Goal: Task Accomplishment & Management: Use online tool/utility

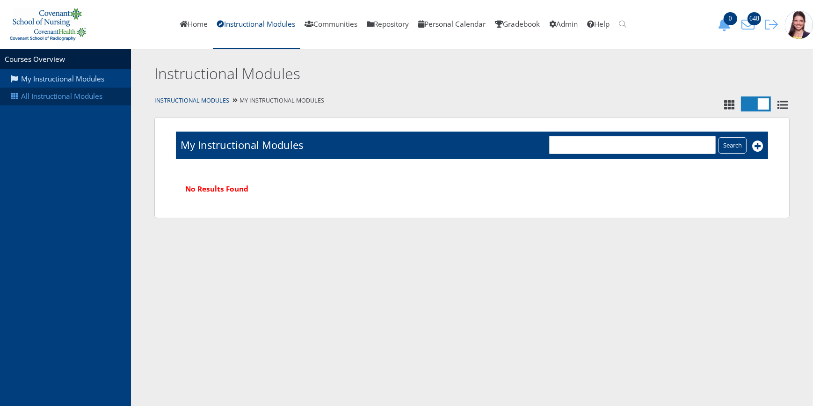
click at [66, 94] on link "All Instructional Modules" at bounding box center [65, 96] width 131 height 18
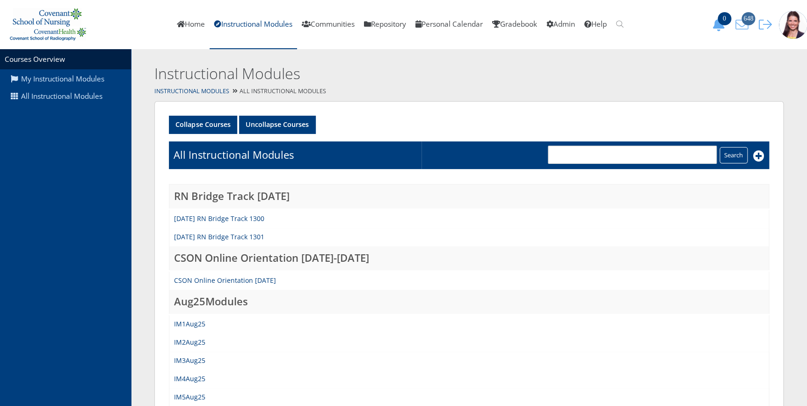
click at [742, 19] on span "648" at bounding box center [748, 18] width 14 height 13
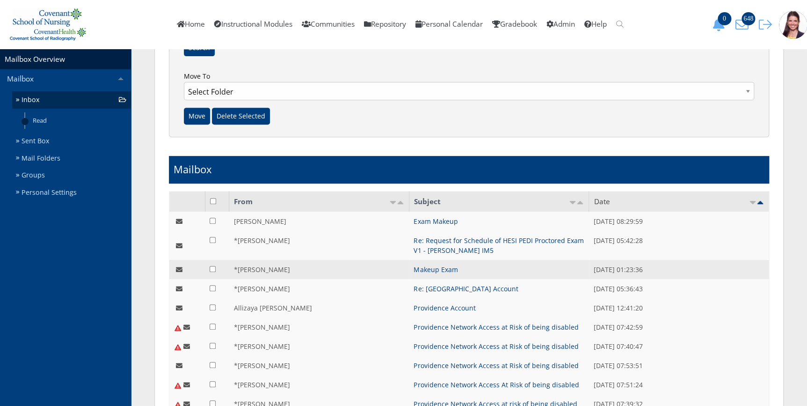
scroll to position [170, 0]
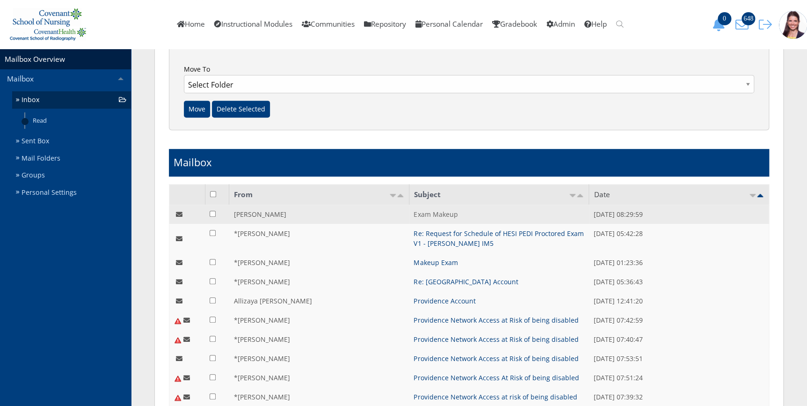
click at [439, 212] on link "Exam Makeup" at bounding box center [436, 214] width 44 height 9
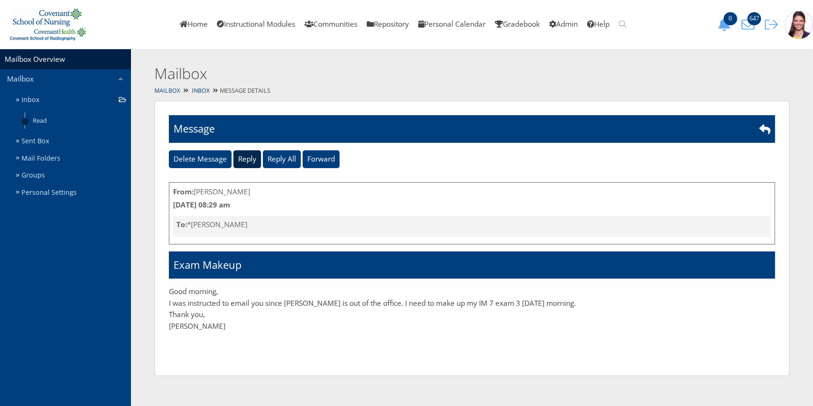
click at [246, 160] on input "Reply" at bounding box center [247, 159] width 28 height 18
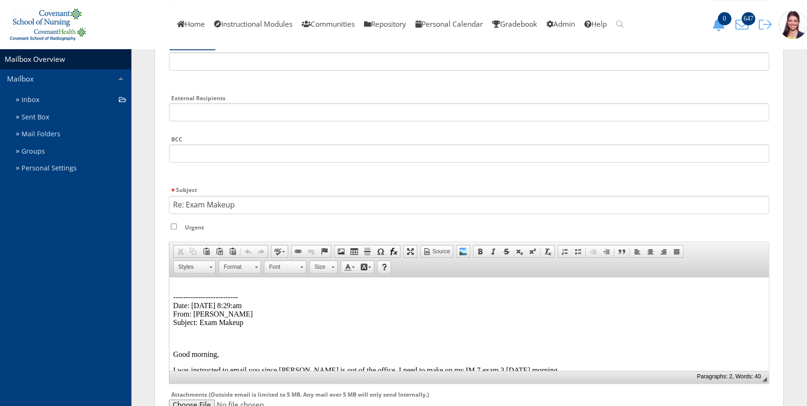
scroll to position [127, 0]
click at [210, 279] on html "-------------------------- Date: 09/11/2025 8:29:am From: Caitlin Langston Subj…" at bounding box center [468, 344] width 599 height 137
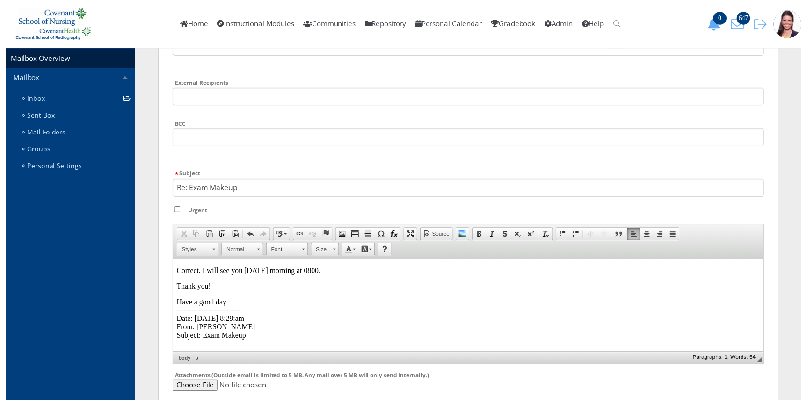
scroll to position [243, 0]
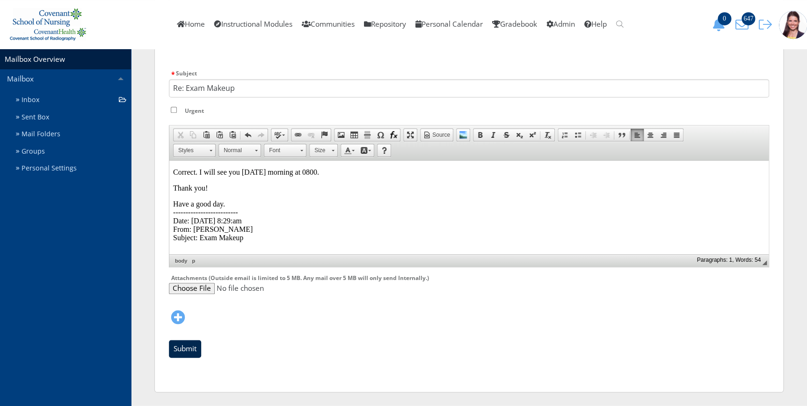
click at [182, 349] on input "Submit" at bounding box center [185, 349] width 32 height 18
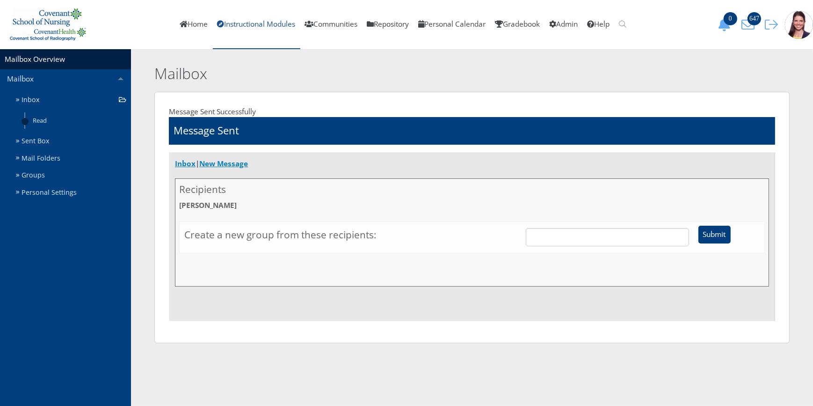
click at [272, 18] on link "Instructional Modules" at bounding box center [256, 24] width 87 height 49
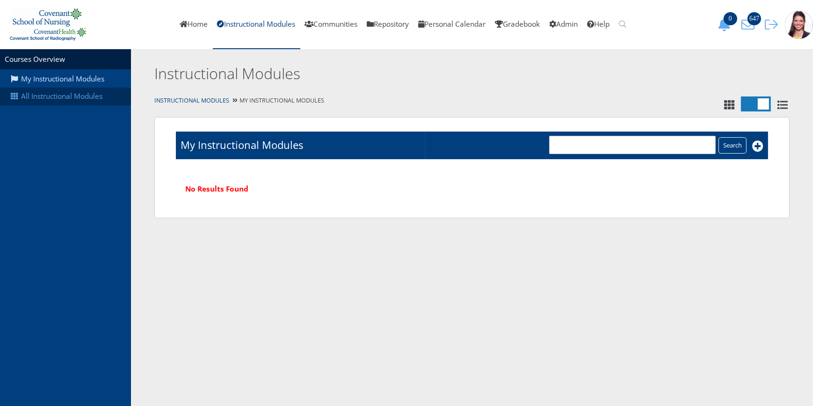
click at [77, 93] on link "All Instructional Modules" at bounding box center [65, 96] width 131 height 18
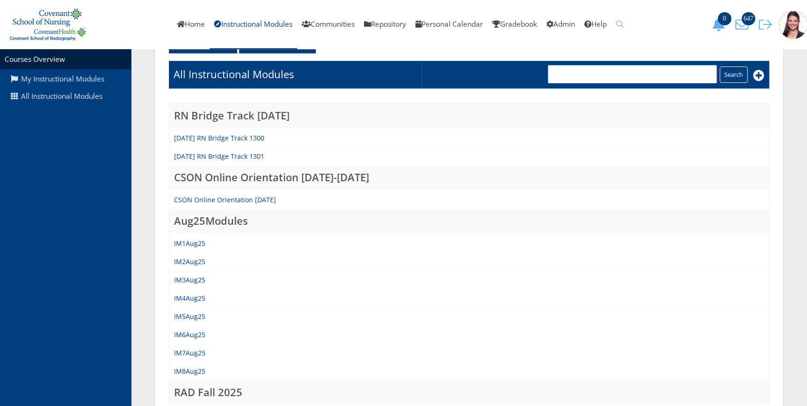
scroll to position [170, 0]
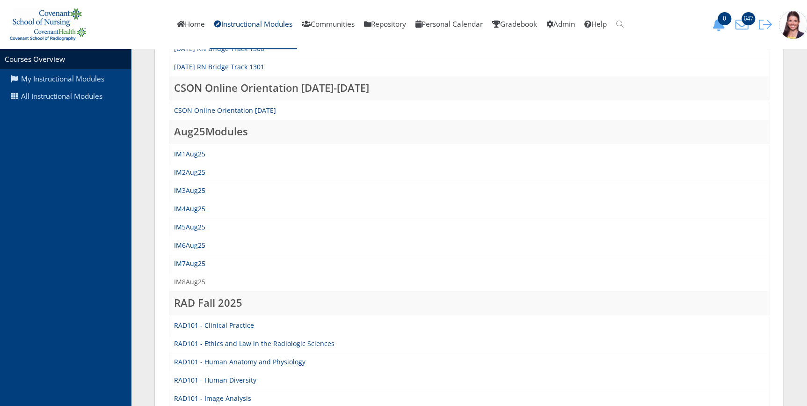
click at [188, 278] on link "IM8Aug25" at bounding box center [189, 281] width 31 height 9
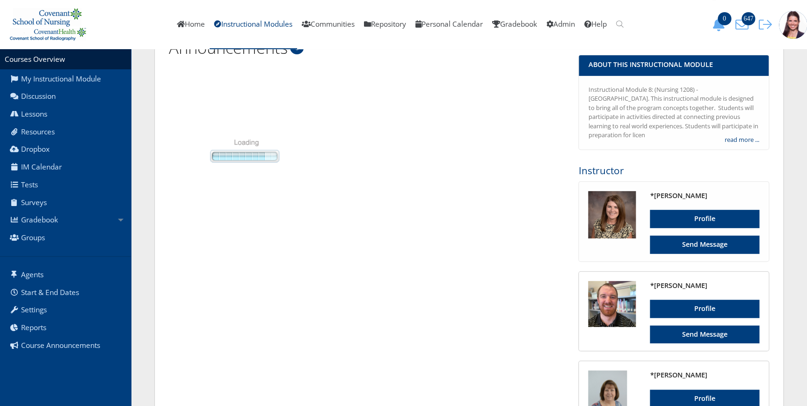
scroll to position [212, 0]
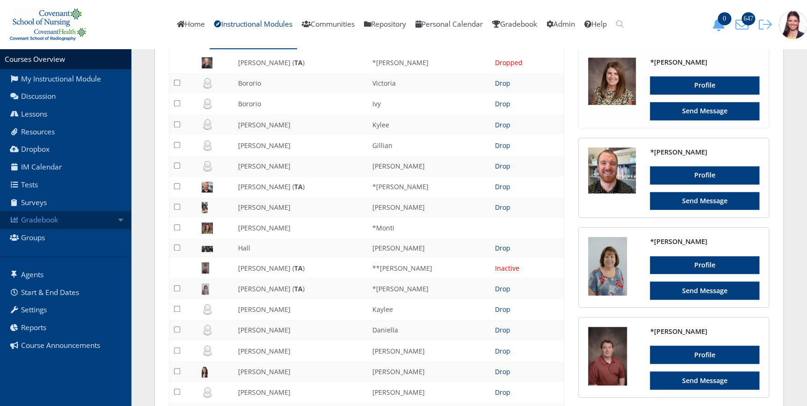
click at [41, 217] on link "Gradebook" at bounding box center [65, 220] width 131 height 18
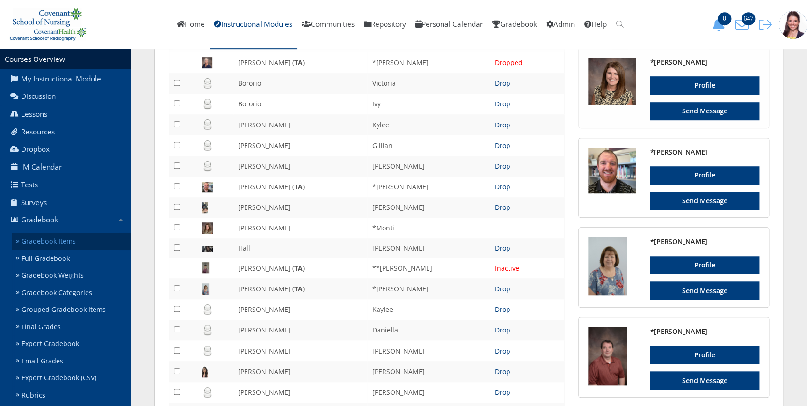
click at [53, 244] on link "Gradebook Items" at bounding box center [71, 241] width 119 height 17
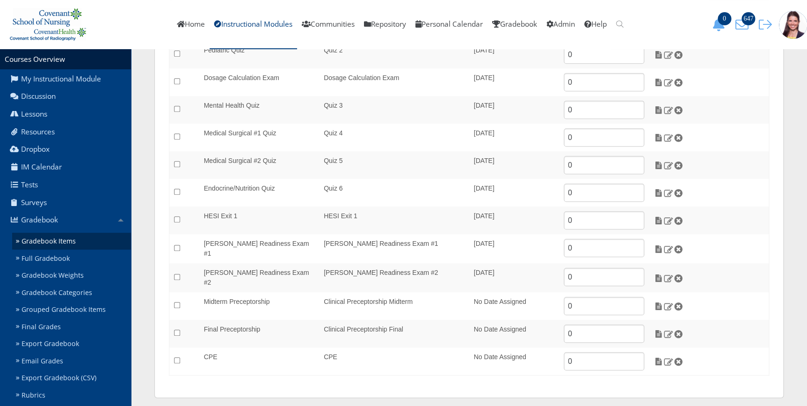
scroll to position [169, 0]
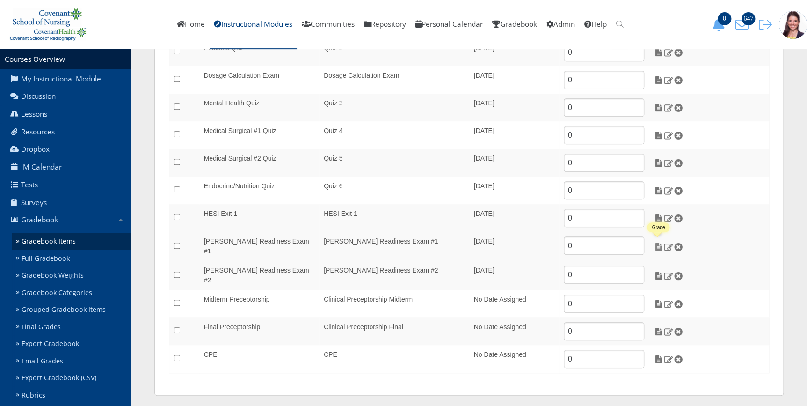
click at [656, 246] on img at bounding box center [659, 246] width 10 height 8
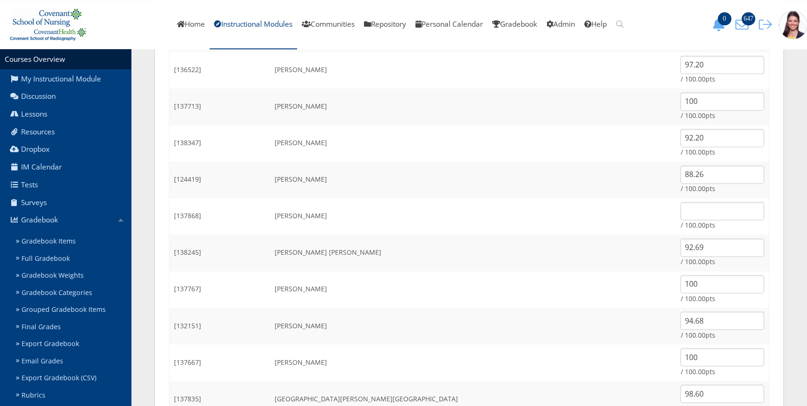
scroll to position [638, 0]
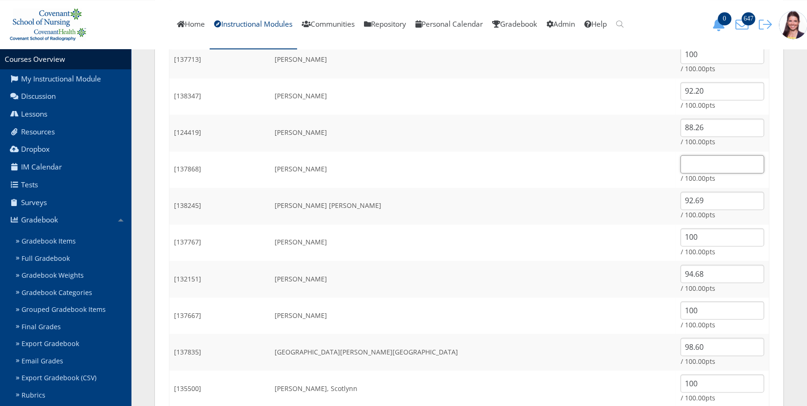
click at [680, 159] on input "text" at bounding box center [722, 164] width 84 height 18
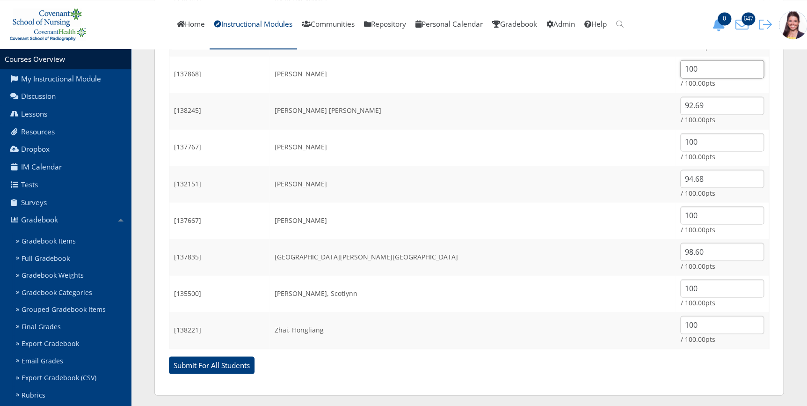
scroll to position [735, 0]
type input "100"
click at [238, 365] on input "Submit For All Students" at bounding box center [212, 363] width 86 height 18
